Goal: Task Accomplishment & Management: Manage account settings

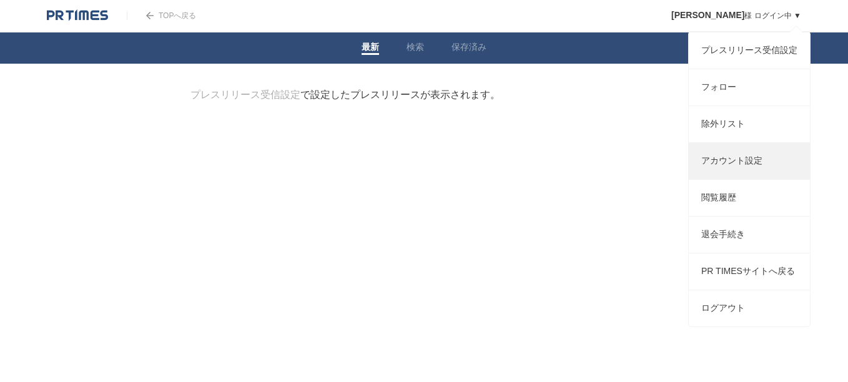
click at [722, 176] on link "アカウント設定" at bounding box center [749, 161] width 121 height 36
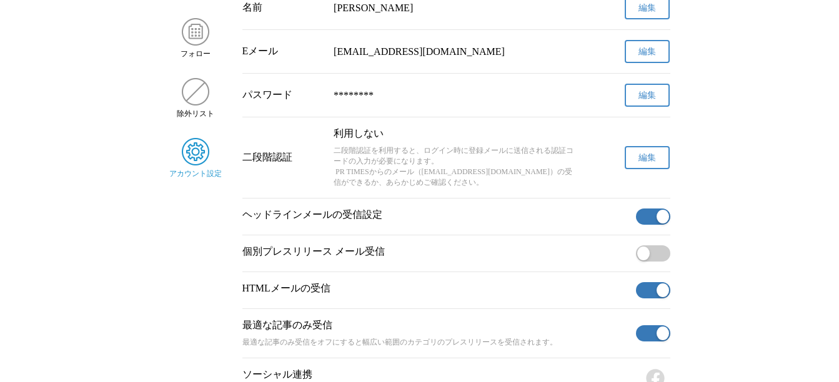
scroll to position [150, 0]
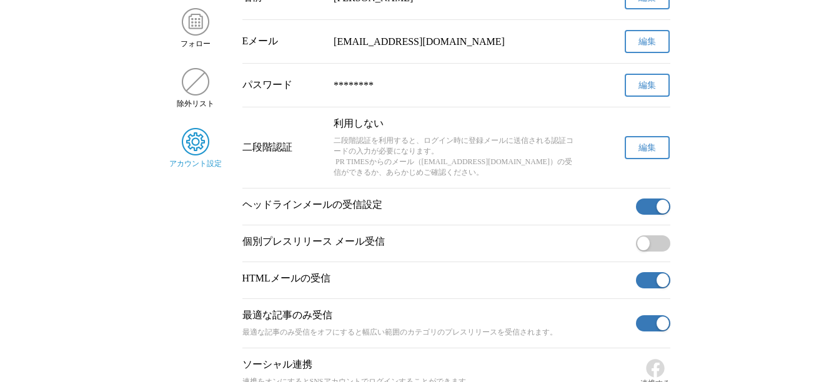
click at [664, 214] on span "button" at bounding box center [662, 207] width 12 height 14
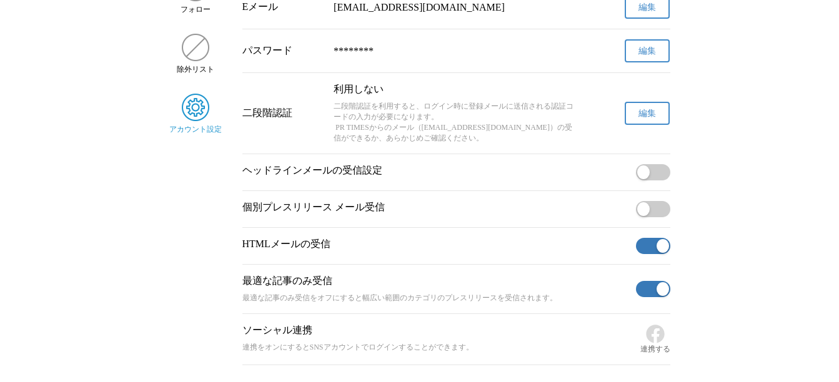
scroll to position [187, 0]
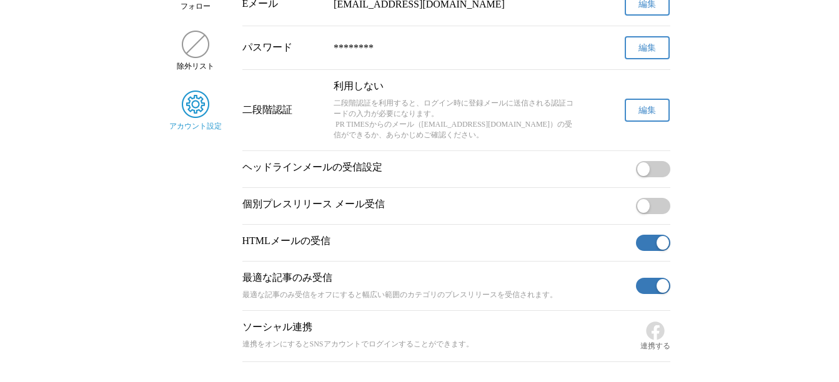
click at [649, 249] on button "button" at bounding box center [653, 243] width 34 height 16
click at [649, 294] on button "button" at bounding box center [653, 286] width 34 height 16
click at [659, 214] on button "button" at bounding box center [653, 206] width 34 height 16
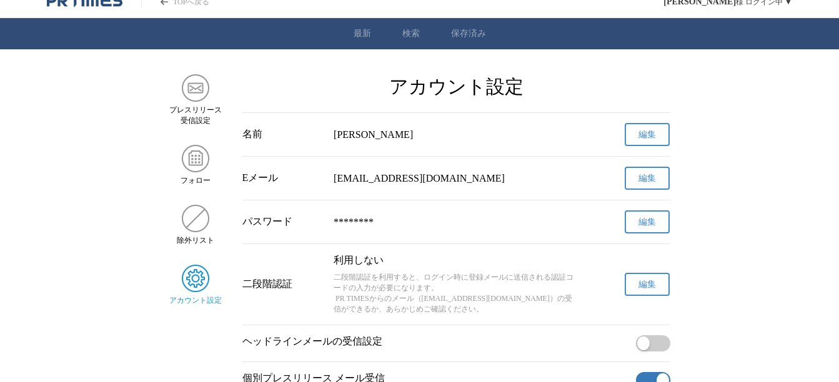
scroll to position [0, 0]
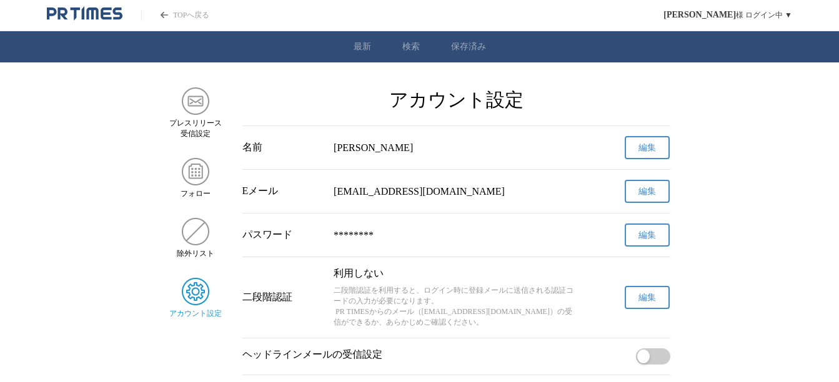
click at [182, 13] on link "TOPへ戻る" at bounding box center [175, 15] width 68 height 11
